Goal: Information Seeking & Learning: Stay updated

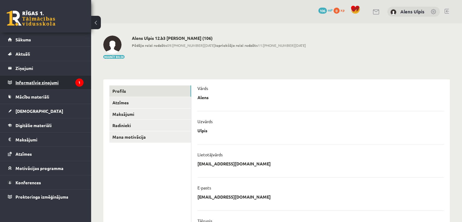
click at [49, 85] on legend "Informatīvie ziņojumi 1" at bounding box center [49, 82] width 68 height 14
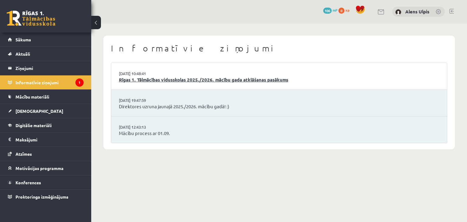
click at [194, 78] on link "Rīgas 1. Tālmācības vidusskolas 2025./2026. mācību gada atklāšanas pasākums" at bounding box center [279, 79] width 320 height 7
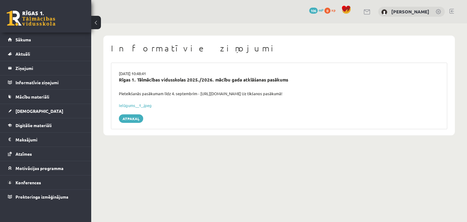
click at [41, 22] on link at bounding box center [31, 18] width 49 height 15
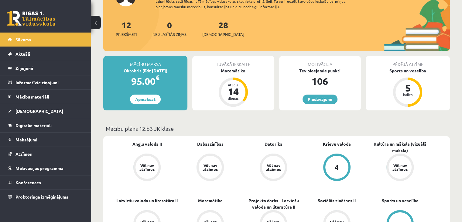
scroll to position [62, 0]
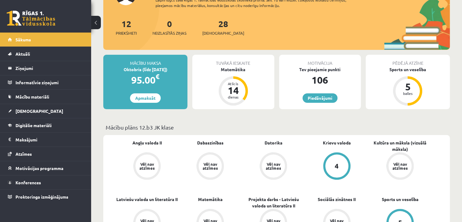
drag, startPoint x: 254, startPoint y: 90, endPoint x: 266, endPoint y: 101, distance: 16.2
click at [266, 101] on div "Tuvākā ieskaite Matemātika Atlicis 14 dienas" at bounding box center [233, 82] width 82 height 54
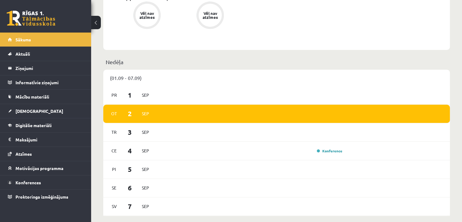
scroll to position [326, 0]
